Goal: Task Accomplishment & Management: Manage account settings

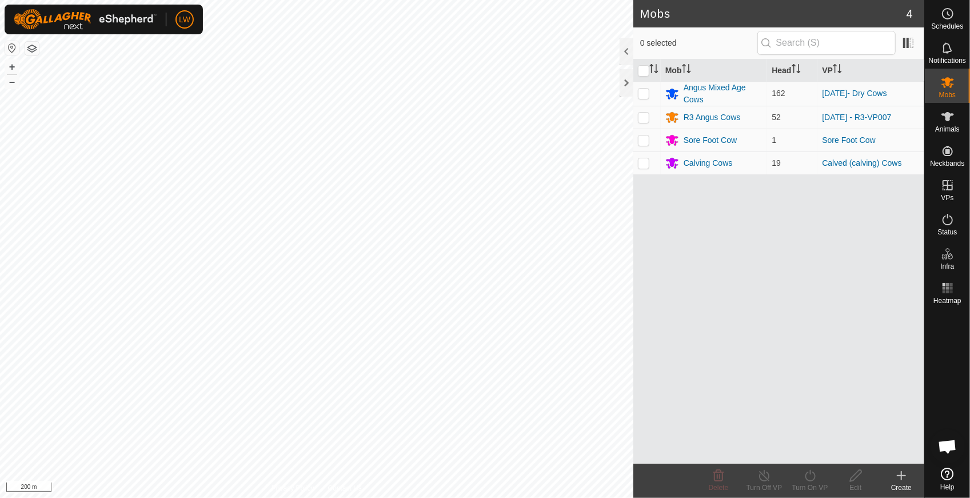
click at [761, 351] on div "Mobs 4 0 selected Mob Head VP Angus Mixed Age Cows 162 [DATE]- Dry Cows R3 Angu…" at bounding box center [462, 249] width 924 height 498
click at [548, 497] on html "LW Schedules Notifications Mobs Animals Neckbands VPs Status Infra Heatmap Help…" at bounding box center [485, 249] width 970 height 498
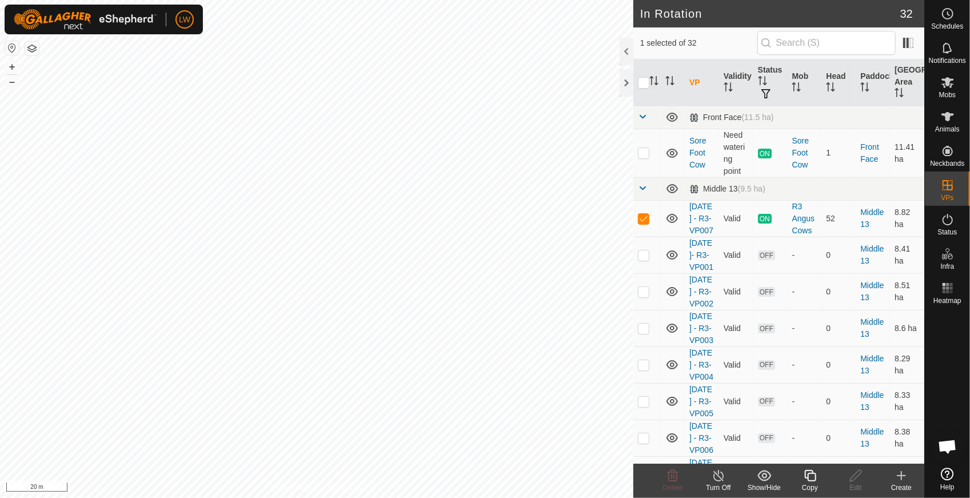
click at [809, 477] on icon at bounding box center [810, 476] width 14 height 14
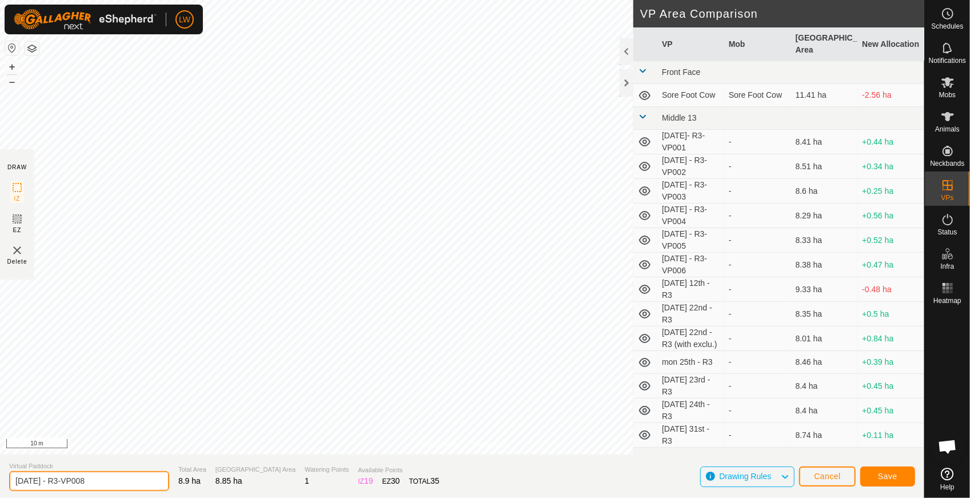
click at [22, 482] on input "[DATE] - R3-VP008" at bounding box center [89, 481] width 160 height 20
type input "[DATE] - R3-VP008"
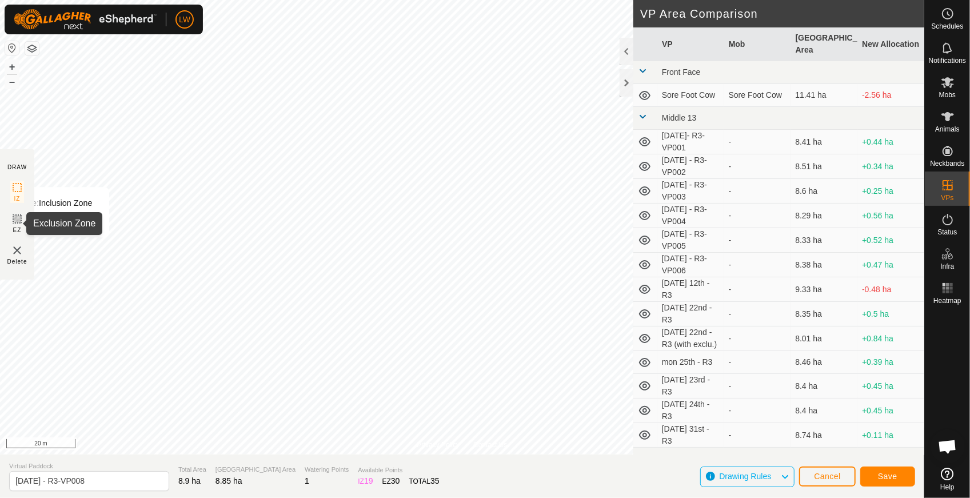
click at [18, 224] on icon at bounding box center [17, 219] width 14 height 14
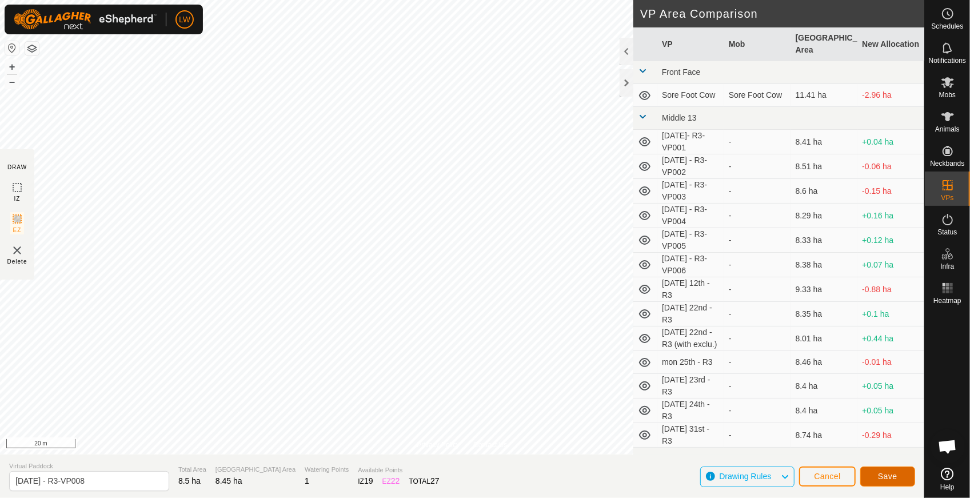
click at [900, 477] on button "Save" at bounding box center [887, 476] width 55 height 20
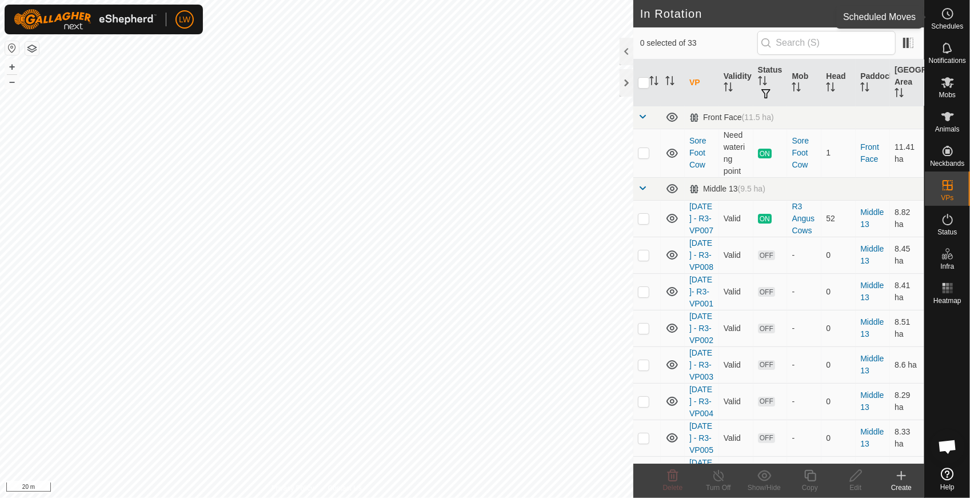
click at [942, 16] on icon at bounding box center [948, 14] width 14 height 14
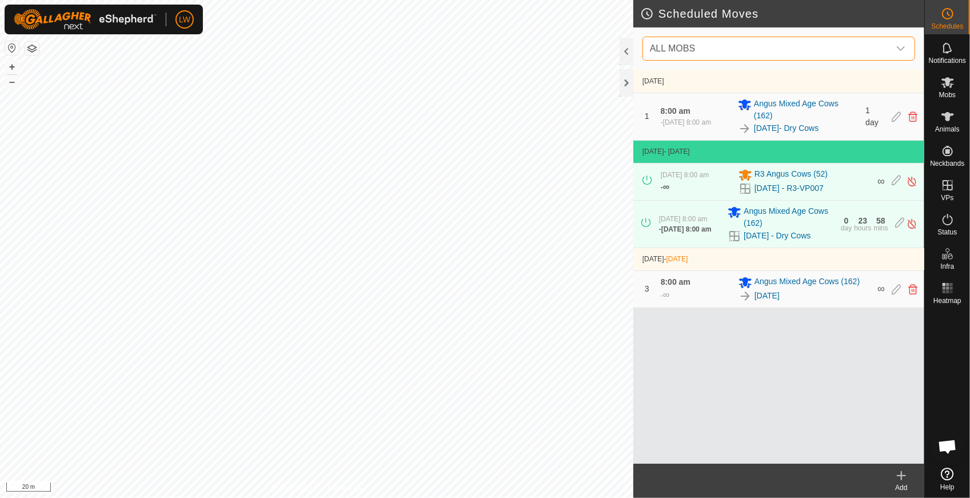
click at [759, 47] on span "ALL MOBS" at bounding box center [767, 48] width 244 height 23
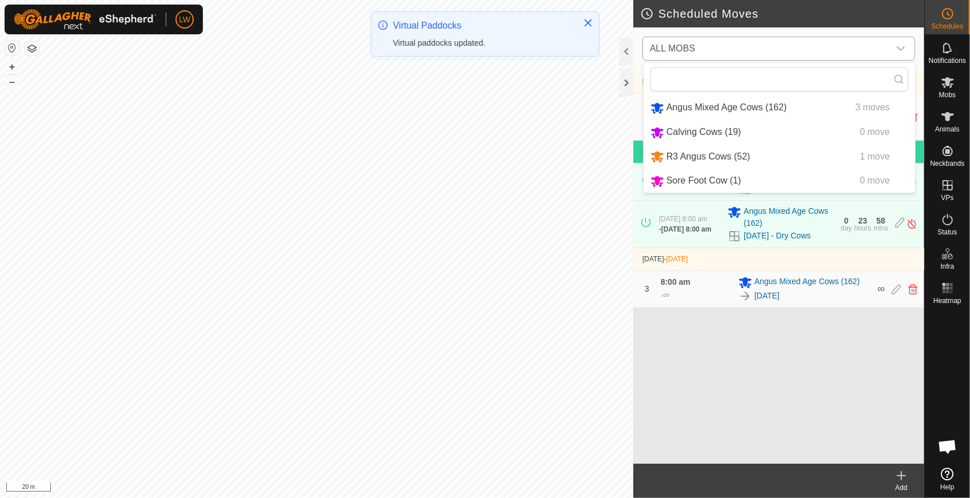
click at [738, 156] on li "R3 Angus Cows (52) 1 move" at bounding box center [780, 156] width 272 height 23
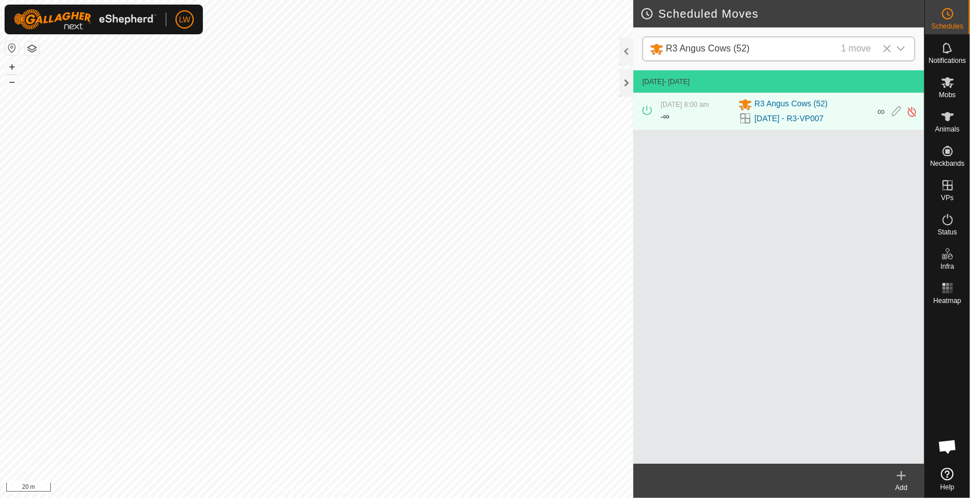
click at [903, 480] on icon at bounding box center [902, 476] width 14 height 14
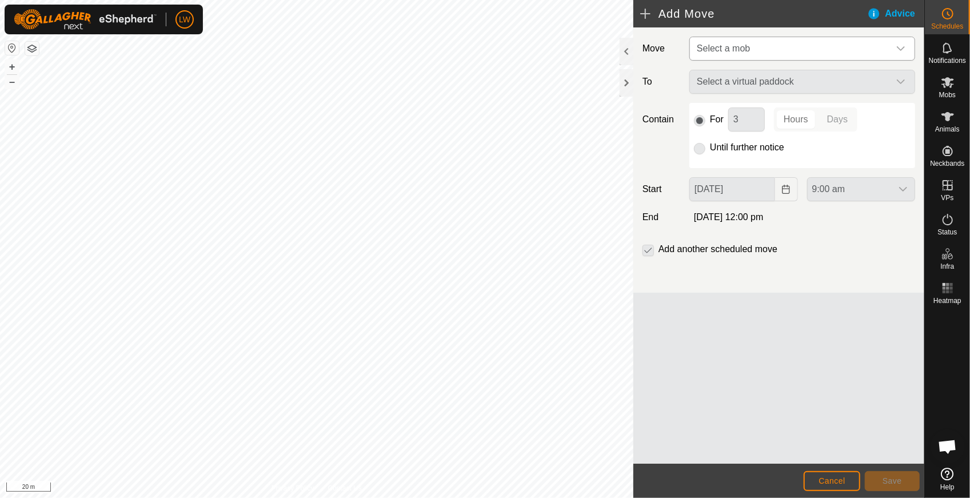
click at [743, 40] on span "Select a mob" at bounding box center [790, 48] width 197 height 23
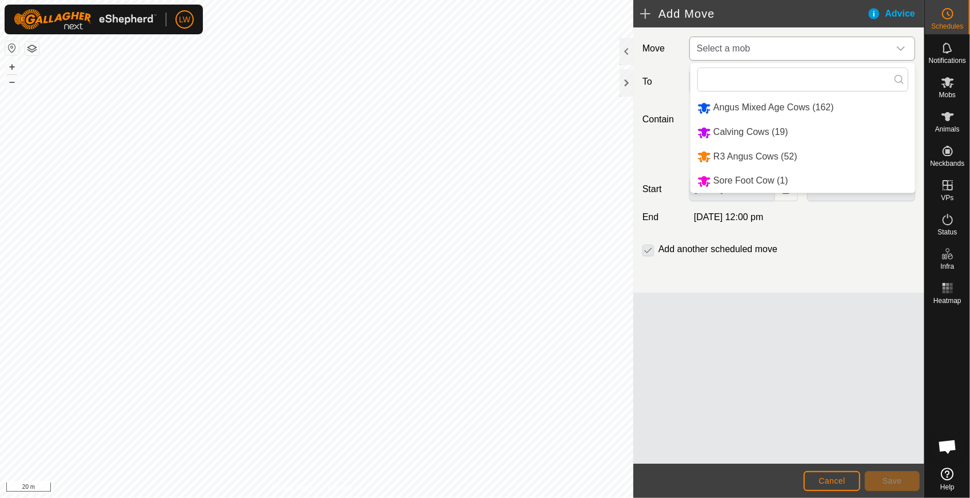
click at [748, 153] on li "R3 Angus Cows (52)" at bounding box center [803, 156] width 225 height 23
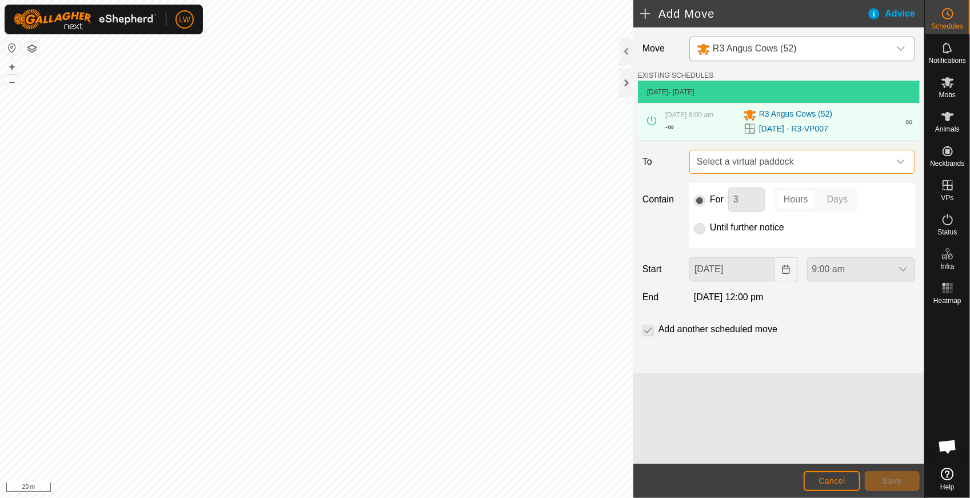
click at [748, 159] on span "Select a virtual paddock" at bounding box center [790, 161] width 197 height 23
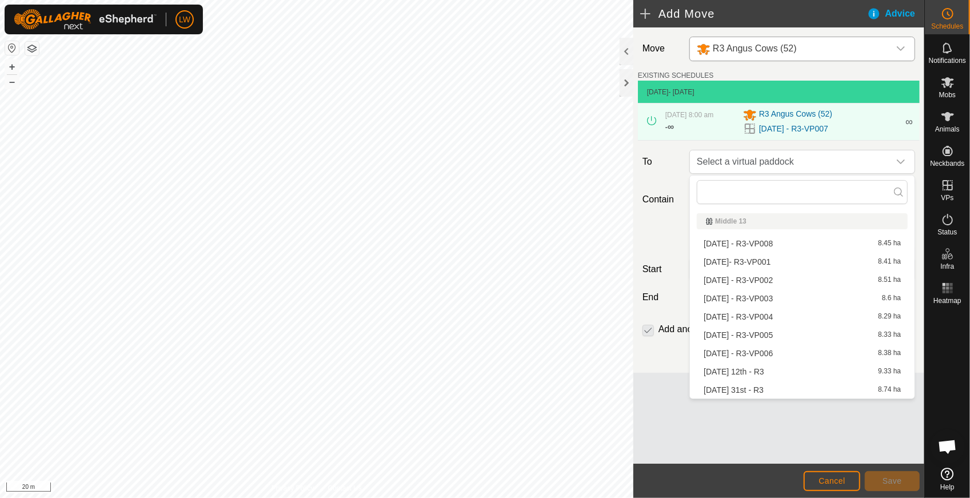
click at [752, 244] on li "[DATE] - R3-VP008 8.45 ha" at bounding box center [802, 243] width 211 height 17
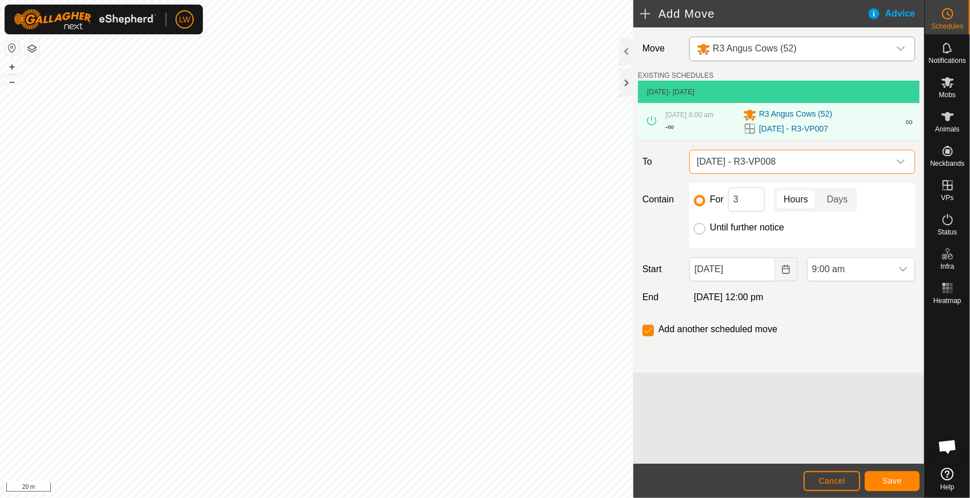
click at [704, 230] on input "Until further notice" at bounding box center [699, 228] width 11 height 11
radio input "true"
checkbox input "false"
click at [850, 269] on span "9:00 am" at bounding box center [850, 269] width 84 height 23
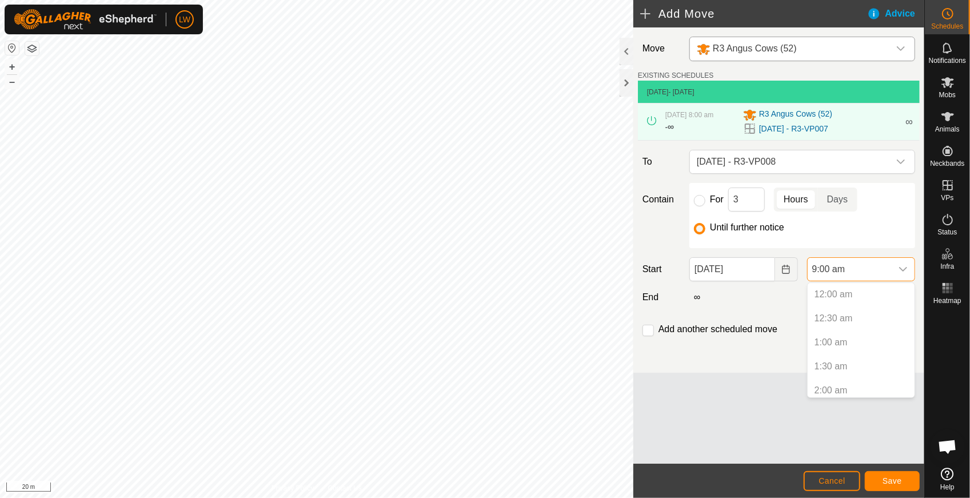
scroll to position [341, 0]
click at [822, 361] on p-selectitem "8:30 am" at bounding box center [861, 361] width 107 height 23
click at [773, 354] on div "Move R3 Angus Cows (52) EXISTING SCHEDULES [DATE] - [DATE] [DATE] 8:00 am - ∞ R…" at bounding box center [778, 199] width 291 height 345
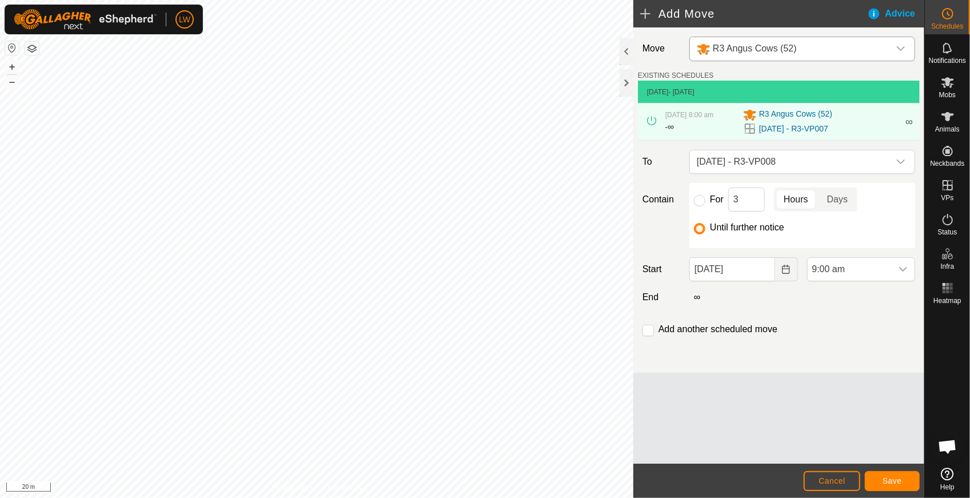
click at [850, 320] on div "Move R3 Angus Cows (52) EXISTING SCHEDULES [DATE] - [DATE] [DATE] 8:00 am - ∞ R…" at bounding box center [778, 199] width 291 height 345
click at [854, 266] on span "9:00 am" at bounding box center [850, 269] width 84 height 23
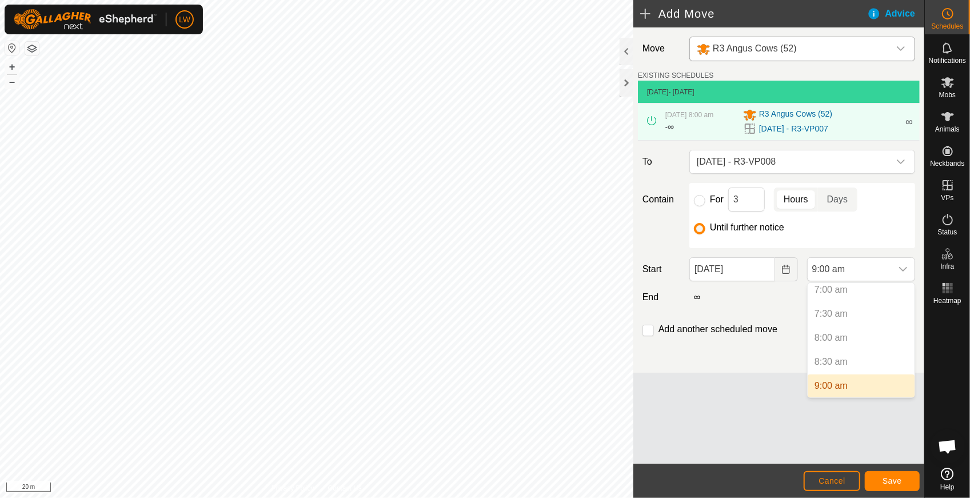
click at [832, 365] on p-selectitem "8:30 am" at bounding box center [861, 361] width 107 height 23
click at [827, 385] on li "9:00 am" at bounding box center [861, 385] width 107 height 23
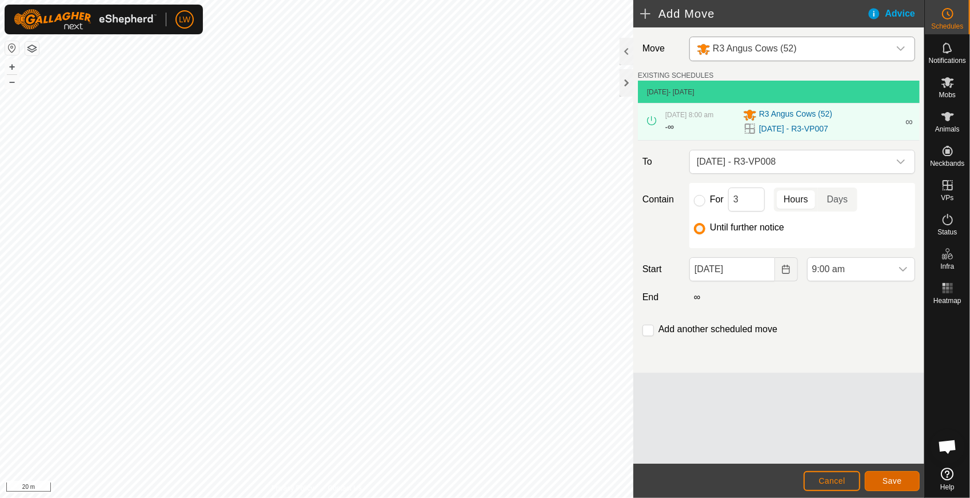
click at [886, 480] on span "Save" at bounding box center [892, 480] width 19 height 9
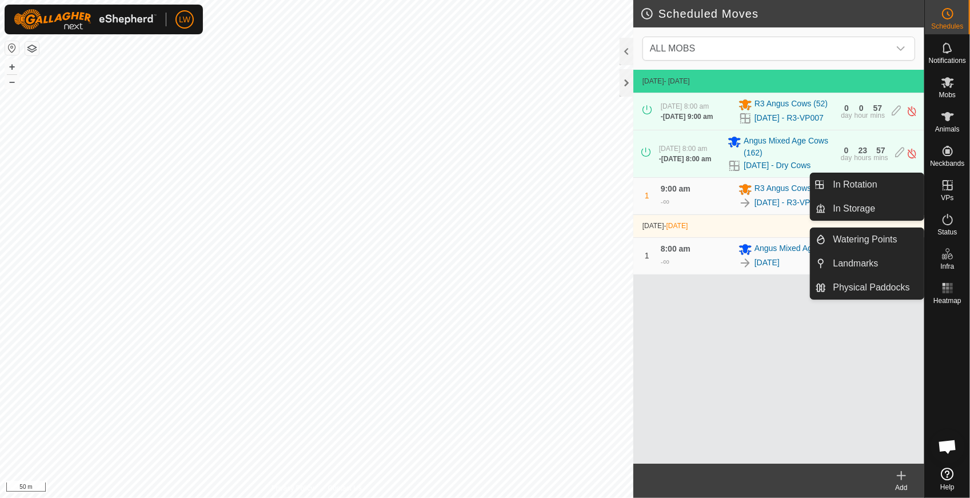
click at [947, 186] on icon at bounding box center [948, 185] width 10 height 10
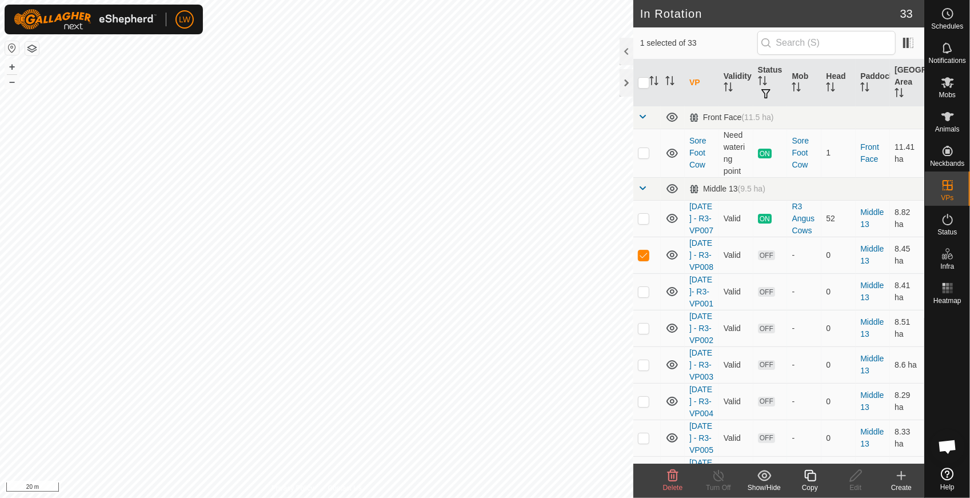
checkbox input "false"
checkbox input "true"
click at [812, 481] on icon at bounding box center [809, 475] width 11 height 11
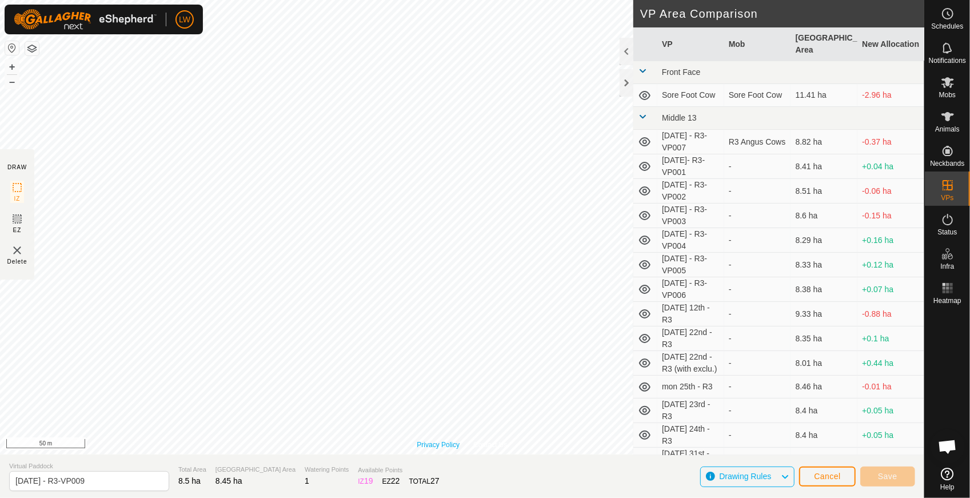
click at [436, 445] on div "Privacy Policy Contact Us [DATE] - R3-VP008 Status: OFF Type: Inclusion Zone + …" at bounding box center [462, 227] width 924 height 454
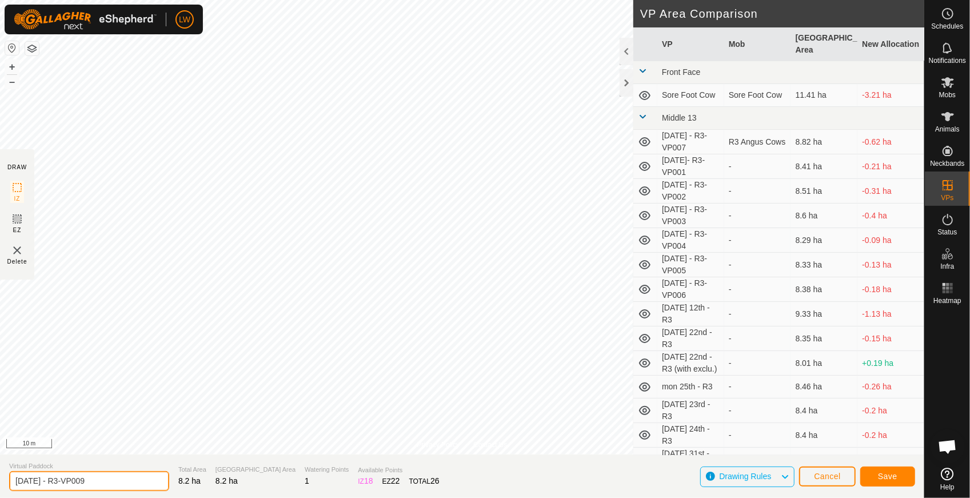
click at [22, 482] on input "[DATE] - R3-VP009" at bounding box center [89, 481] width 160 height 20
type input "[DATE] - R3-VP009"
click at [342, 473] on div "Privacy Policy Contact Us Status: OFF Type: Inclusion Zone + – ⇧ i 10 m DRAW IZ…" at bounding box center [462, 249] width 924 height 498
click at [479, 480] on div "Privacy Policy Contact Us Status: OFF Type: Inclusion Zone + – ⇧ i 50 m DRAW IZ…" at bounding box center [462, 249] width 924 height 498
click at [894, 474] on span "Save" at bounding box center [887, 476] width 19 height 9
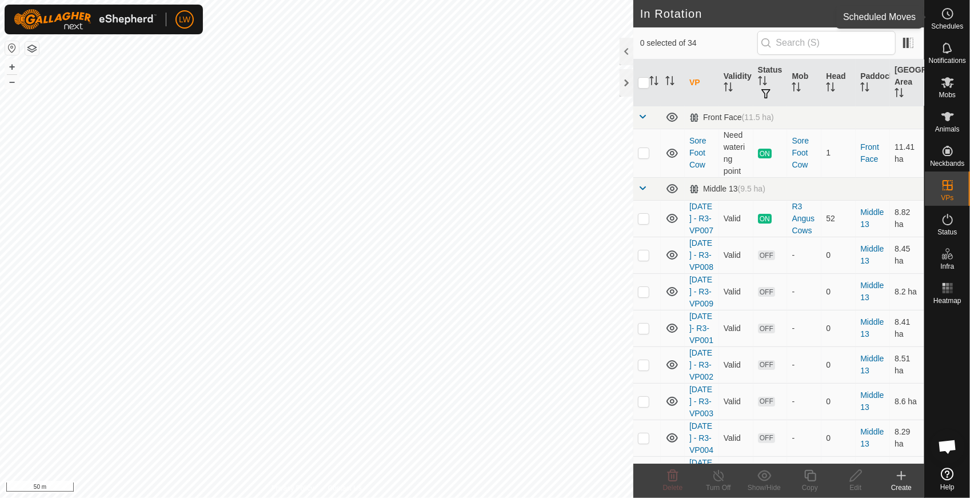
click at [944, 14] on icon at bounding box center [948, 14] width 14 height 14
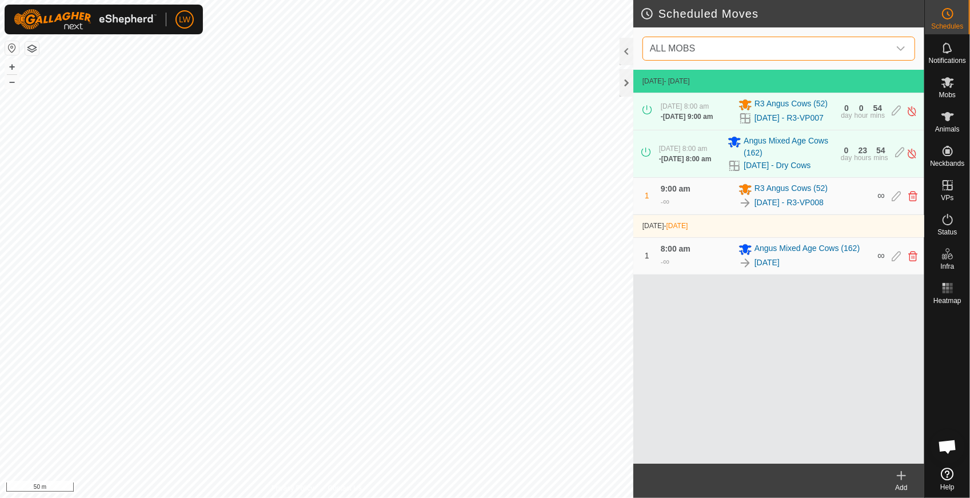
click at [760, 41] on span "ALL MOBS" at bounding box center [767, 48] width 244 height 23
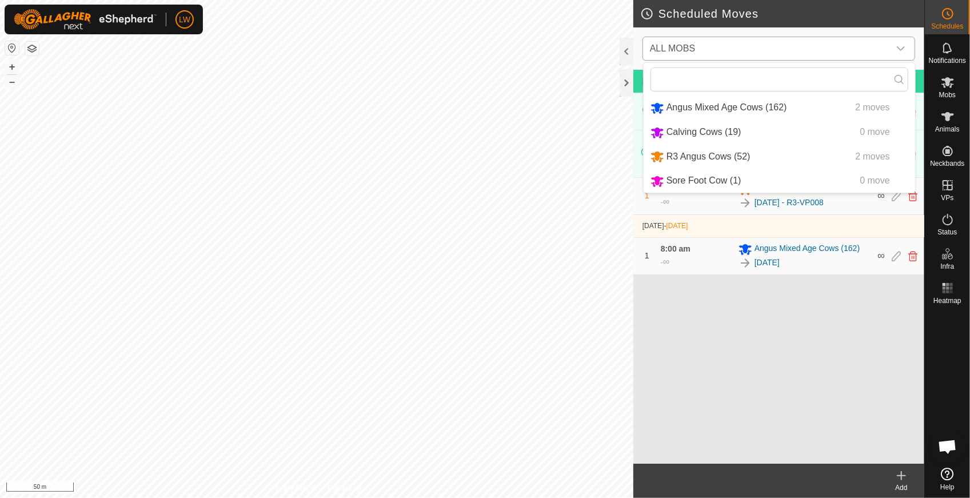
click at [740, 158] on li "R3 Angus Cows (52) 2 moves" at bounding box center [780, 156] width 272 height 23
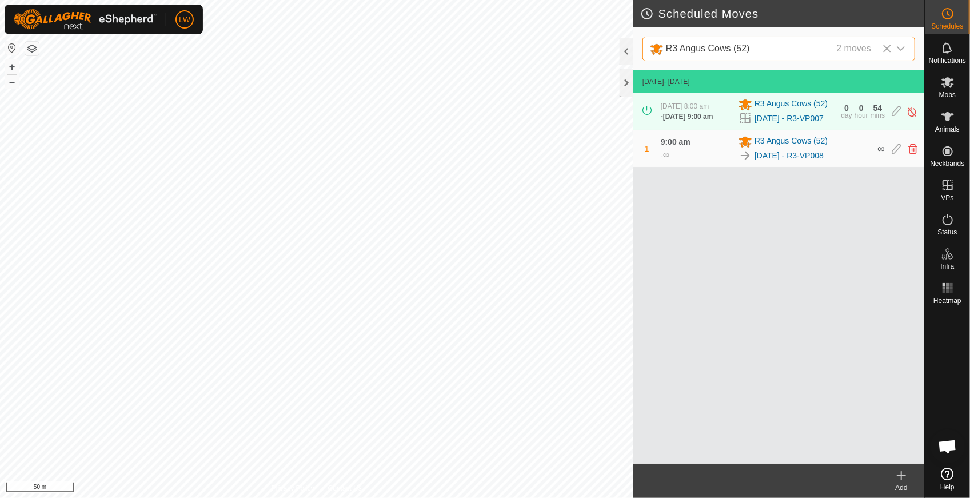
click at [904, 481] on icon at bounding box center [902, 476] width 14 height 14
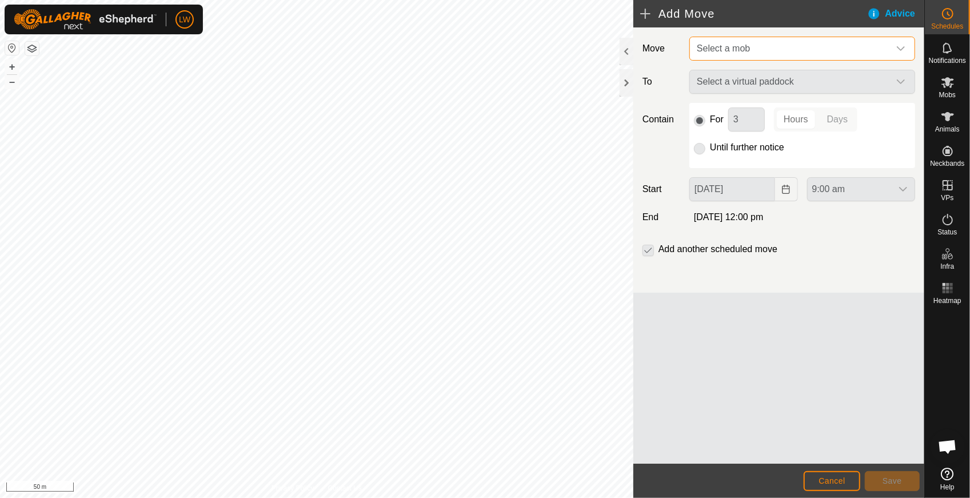
click at [733, 45] on span "Select a mob" at bounding box center [723, 48] width 53 height 10
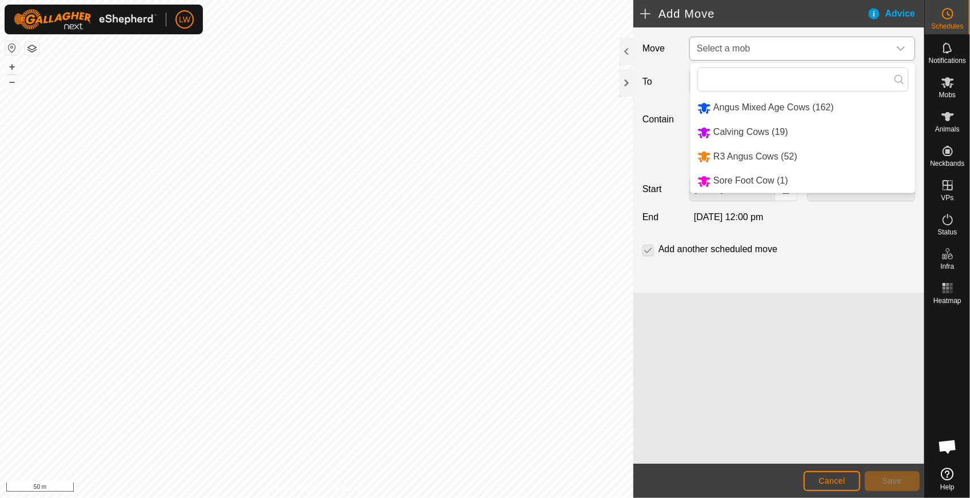
click at [753, 158] on li "R3 Angus Cows (52)" at bounding box center [803, 156] width 225 height 23
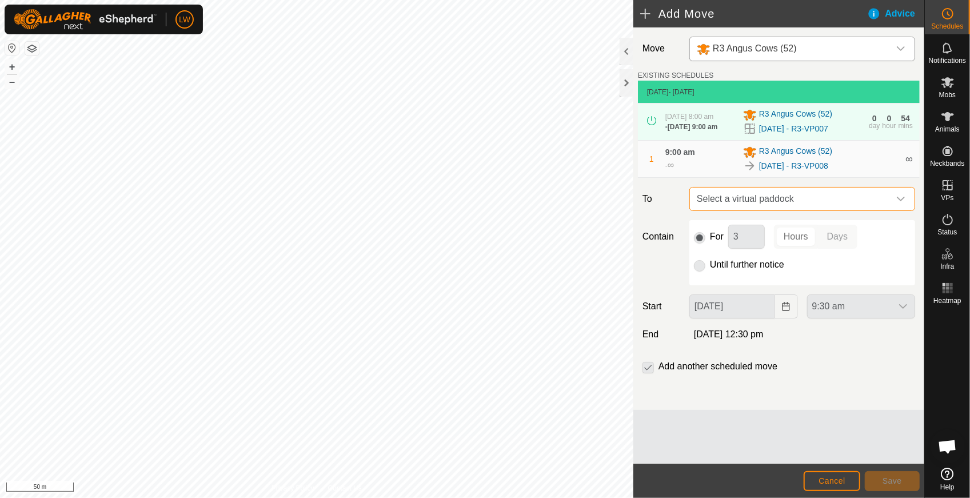
click at [752, 203] on span "Select a virtual paddock" at bounding box center [790, 199] width 197 height 23
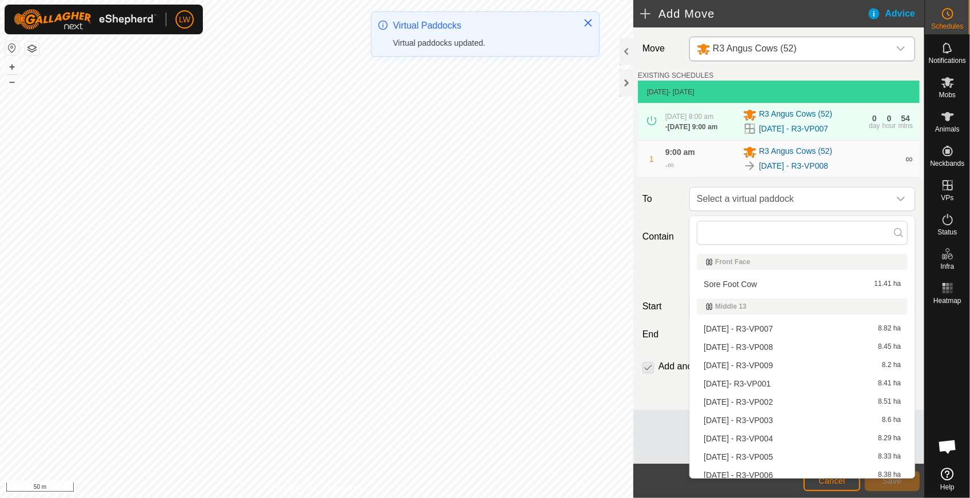
click at [743, 363] on li "[DATE] - R3-VP009 8.2 ha" at bounding box center [802, 365] width 211 height 17
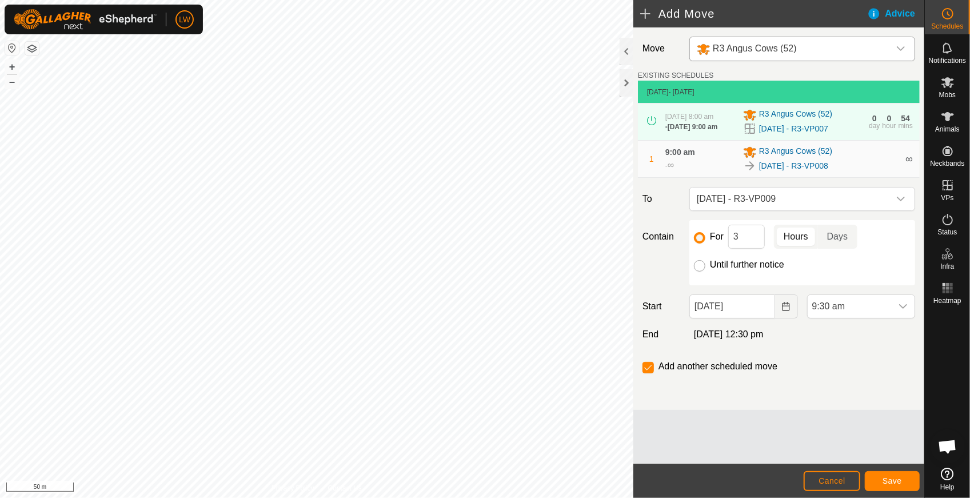
click at [696, 266] on input "Until further notice" at bounding box center [699, 265] width 11 height 11
radio input "true"
checkbox input "false"
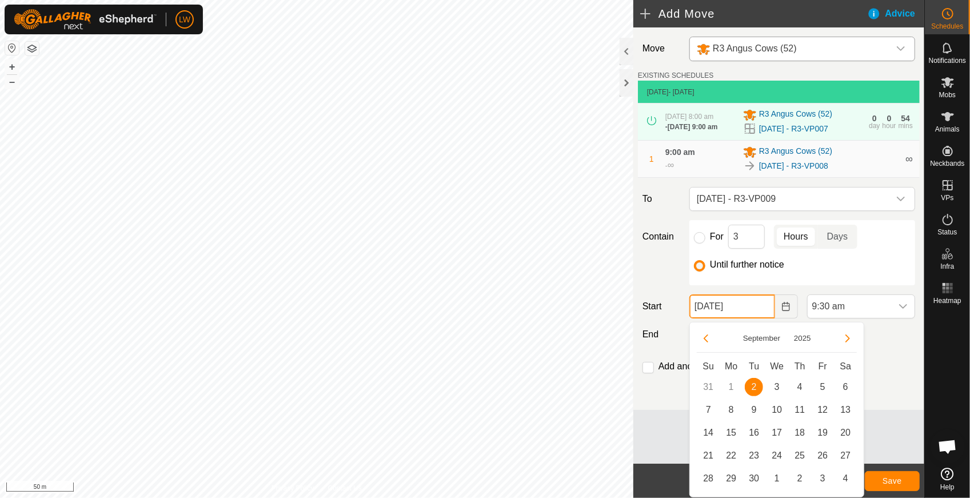
click at [760, 311] on input "[DATE]" at bounding box center [731, 306] width 85 height 24
click at [775, 386] on span "3" at bounding box center [777, 387] width 18 height 18
type input "[DATE]"
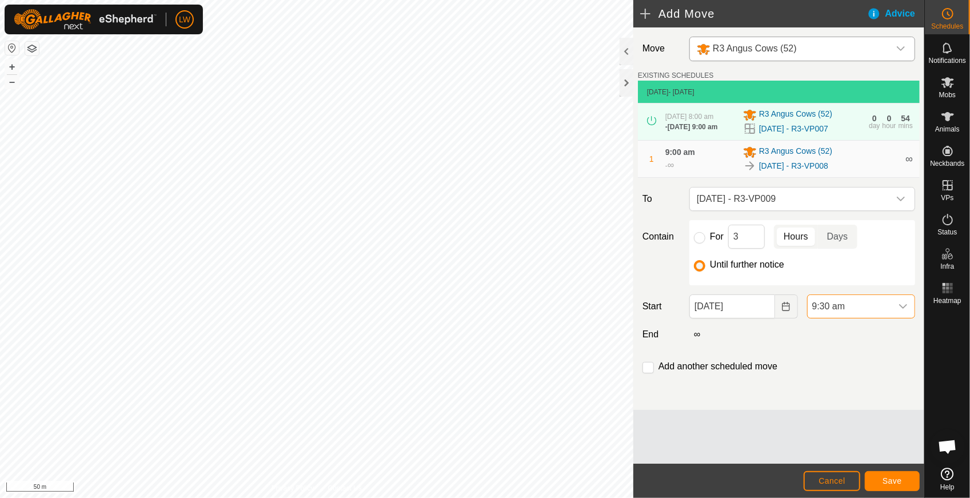
click at [846, 304] on span "9:30 am" at bounding box center [850, 306] width 84 height 23
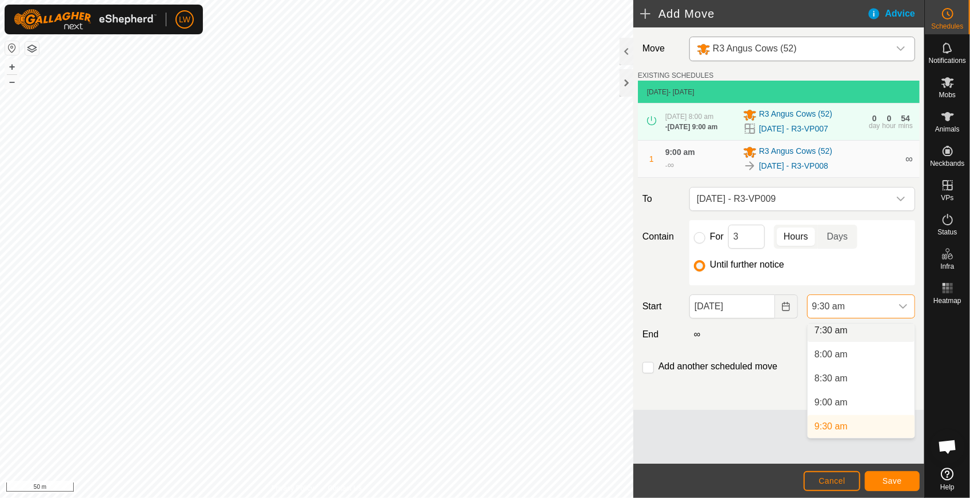
scroll to position [360, 0]
click at [844, 358] on li "8:00 am" at bounding box center [861, 359] width 107 height 23
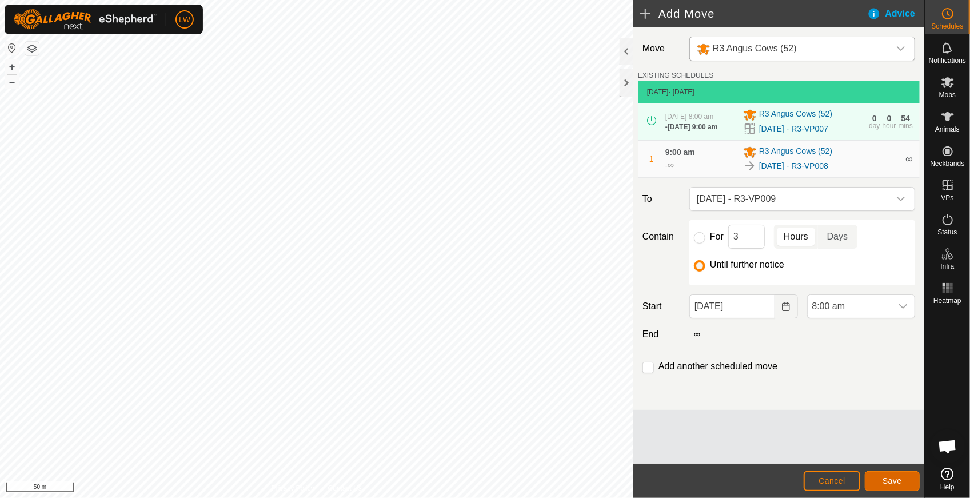
click at [892, 477] on span "Save" at bounding box center [892, 480] width 19 height 9
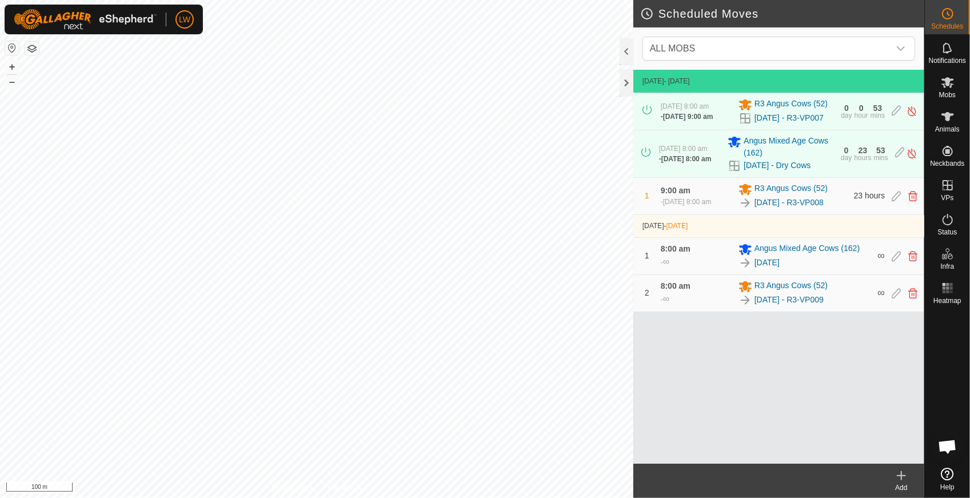
click at [476, 497] on html "LW Schedules Notifications Mobs Animals Neckbands VPs Status Infra Heatmap Help…" at bounding box center [485, 249] width 970 height 498
click at [469, 497] on html "LW Schedules Notifications Mobs Animals Neckbands VPs Status Infra Heatmap Help…" at bounding box center [485, 249] width 970 height 498
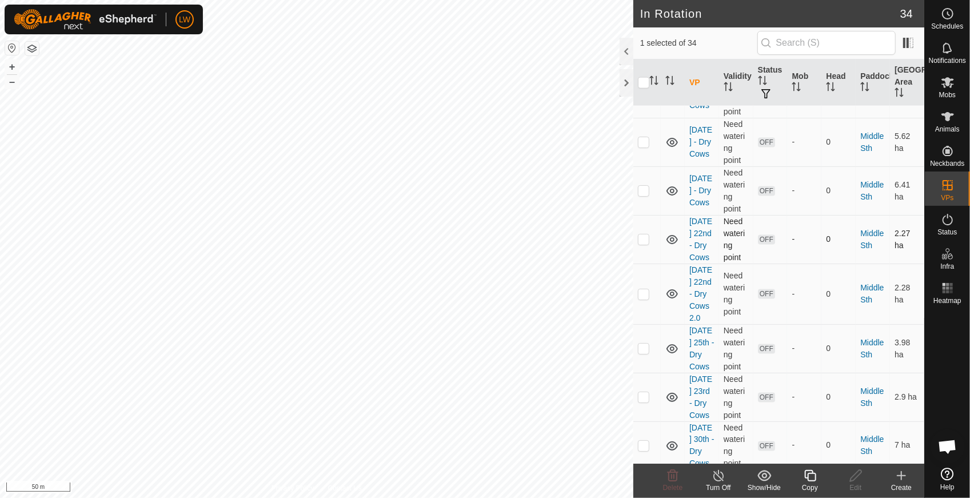
scroll to position [1049, 0]
